Goal: Task Accomplishment & Management: Manage account settings

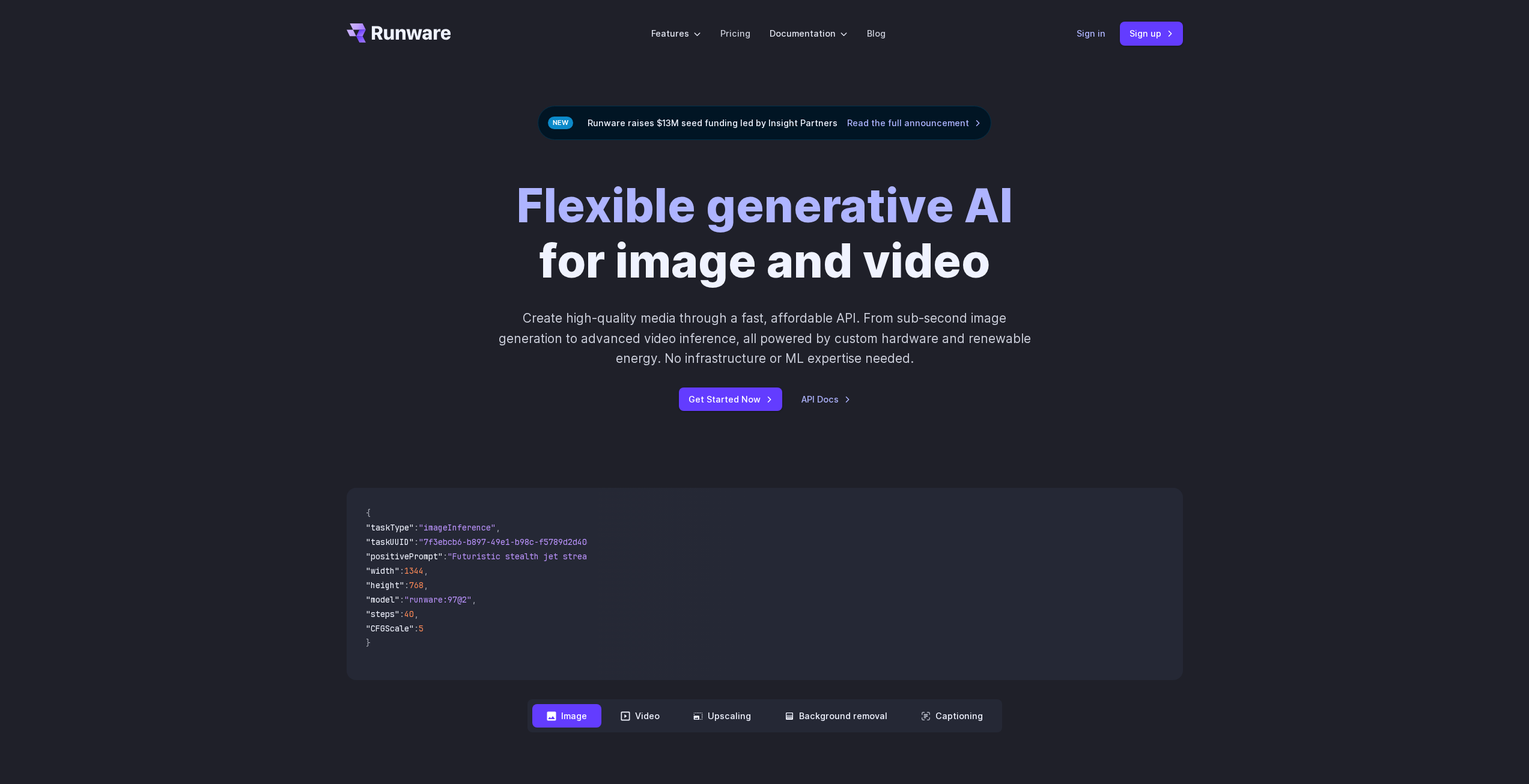
click at [1099, 36] on link "Sign in" at bounding box center [1091, 33] width 29 height 14
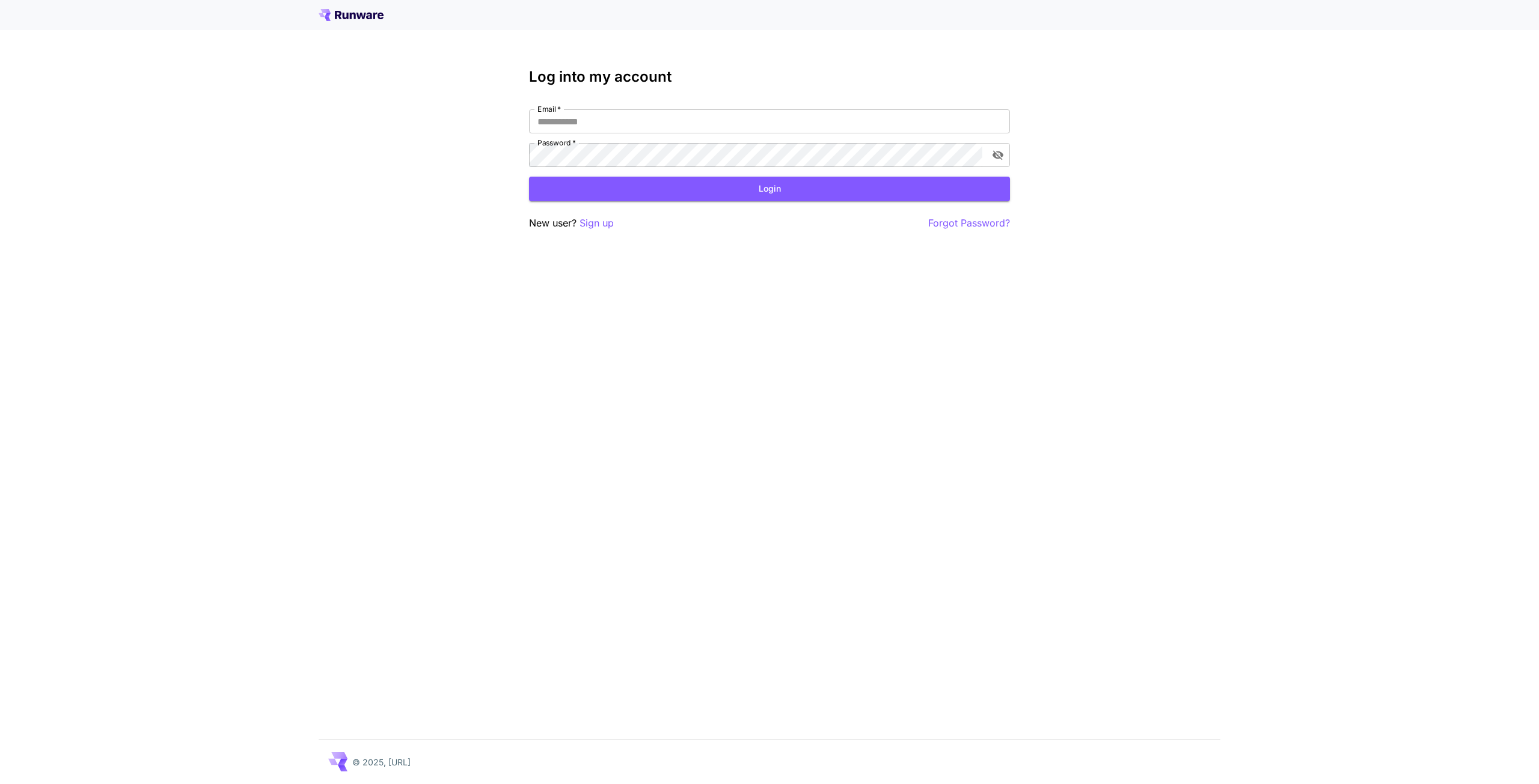
type input "**********"
click at [615, 206] on div "**********" at bounding box center [769, 149] width 480 height 162
click at [611, 196] on button "Login" at bounding box center [769, 188] width 480 height 24
